Goal: Unclear

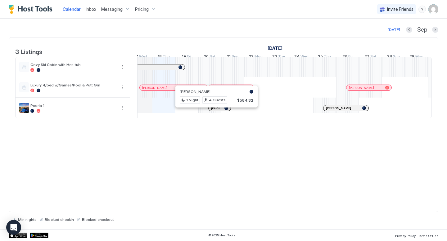
click at [214, 111] on div at bounding box center [214, 108] width 5 height 5
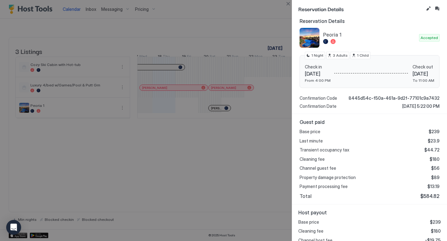
scroll to position [76, 0]
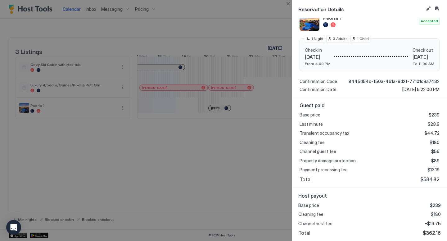
click at [252, 29] on div at bounding box center [223, 120] width 447 height 241
click at [235, 176] on div at bounding box center [223, 120] width 447 height 241
click at [269, 25] on div at bounding box center [223, 120] width 447 height 241
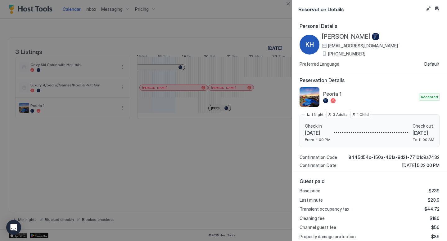
click at [221, 144] on div at bounding box center [223, 120] width 447 height 241
click at [289, 5] on button "Close" at bounding box center [287, 3] width 7 height 7
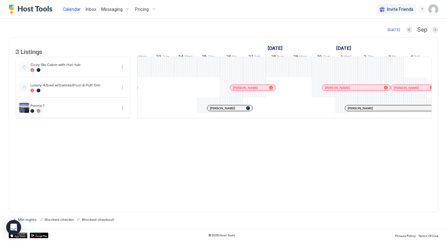
scroll to position [0, 400]
